Goal: Task Accomplishment & Management: Manage account settings

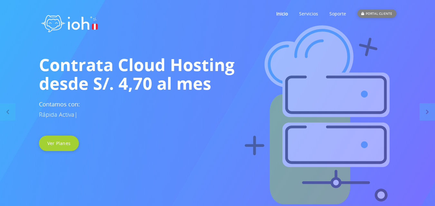
click at [382, 12] on div "PORTAL CLIENTE" at bounding box center [376, 13] width 39 height 8
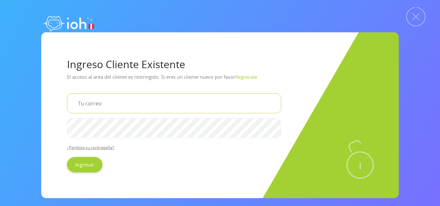
click at [107, 103] on input "email" at bounding box center [174, 103] width 214 height 20
type input "[EMAIL_ADDRESS][DOMAIN_NAME]"
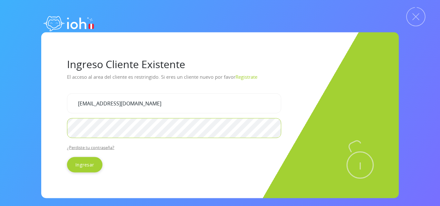
click at [67, 157] on input "Ingresar" at bounding box center [84, 164] width 35 height 15
